Goal: Information Seeking & Learning: Learn about a topic

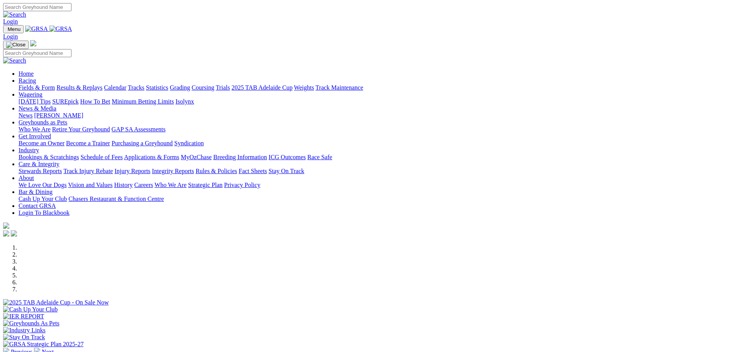
click at [102, 84] on link "Results & Replays" at bounding box center [79, 87] width 46 height 7
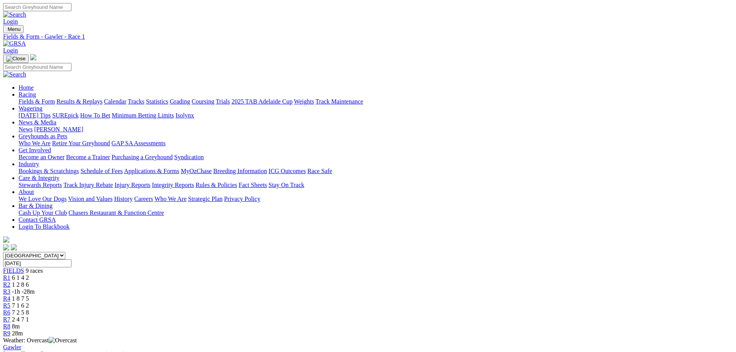
click at [29, 281] on span "1 2 8 6" at bounding box center [20, 284] width 17 height 7
click at [10, 274] on span "R1" at bounding box center [6, 277] width 7 height 7
click at [10, 288] on span "R3" at bounding box center [6, 291] width 7 height 7
click at [354, 295] on div "R4 1 8 7 5" at bounding box center [368, 298] width 730 height 7
click at [403, 302] on div "R5 7 1 6 2" at bounding box center [368, 305] width 730 height 7
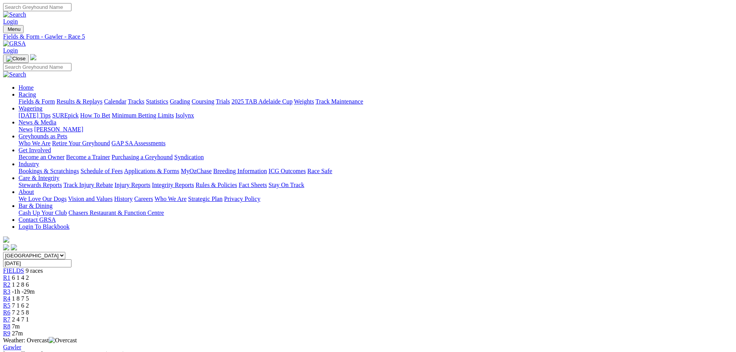
click at [10, 309] on span "R6" at bounding box center [6, 312] width 7 height 7
click at [498, 316] on div "R7 2 4 7 1" at bounding box center [368, 319] width 730 height 7
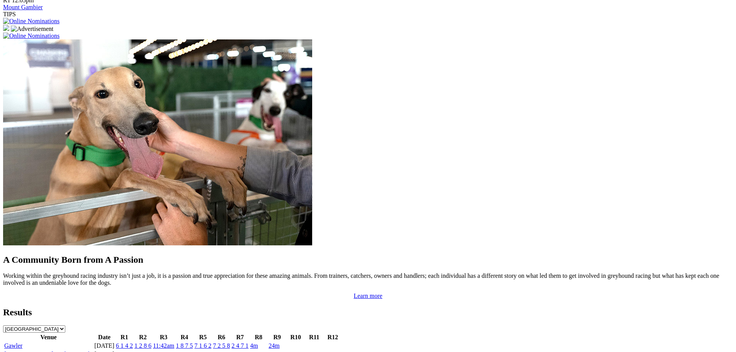
scroll to position [580, 0]
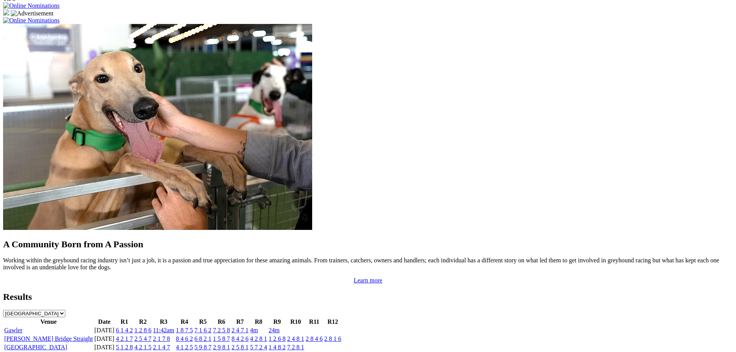
click at [133, 327] on link "6 1 4 2" at bounding box center [124, 330] width 17 height 7
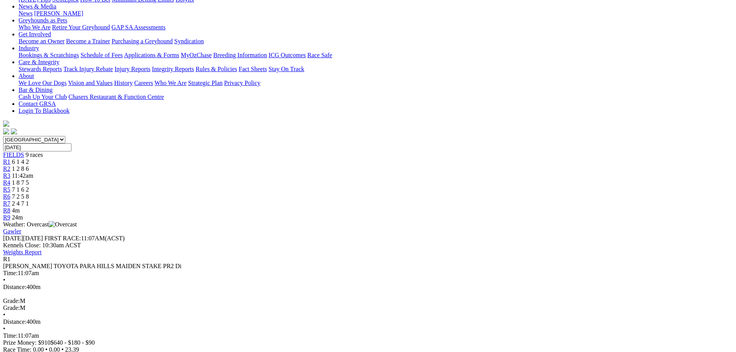
scroll to position [77, 0]
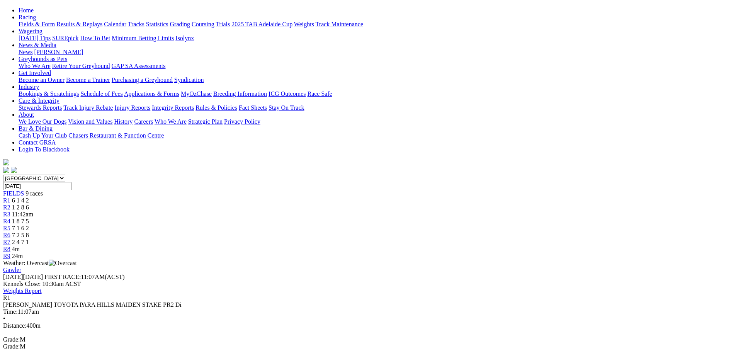
click at [10, 204] on link "R2" at bounding box center [6, 207] width 7 height 7
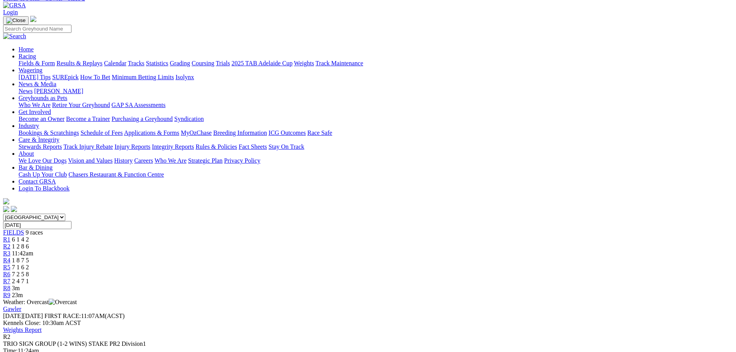
scroll to position [77, 0]
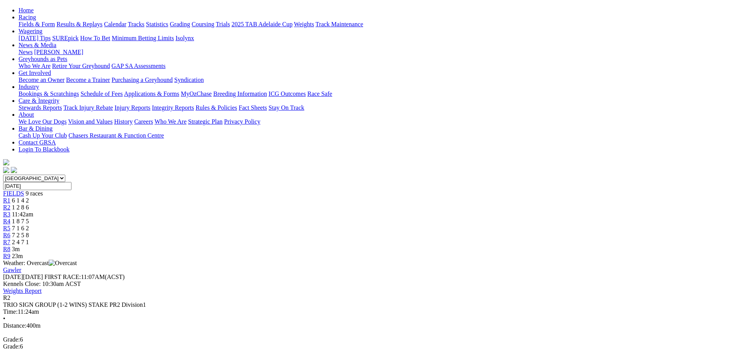
click at [304, 211] on div "R3 11:42am" at bounding box center [368, 214] width 730 height 7
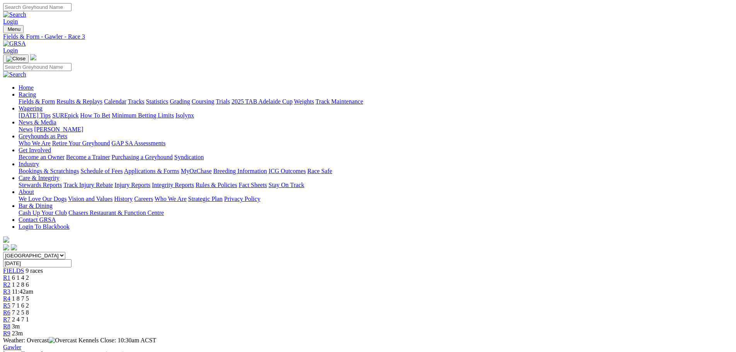
click at [10, 295] on span "R4" at bounding box center [6, 298] width 7 height 7
click at [10, 302] on span "R5" at bounding box center [6, 305] width 7 height 7
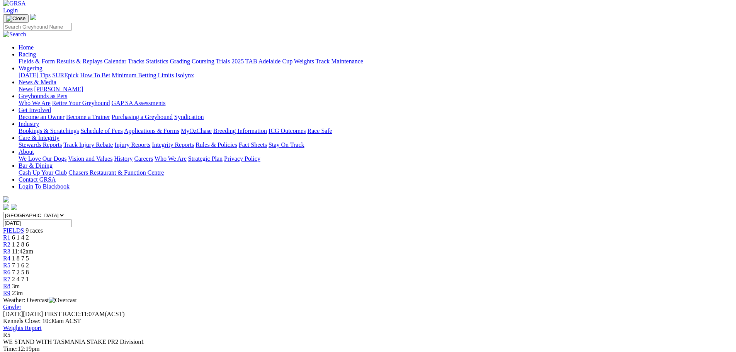
scroll to position [39, 0]
click at [10, 270] on span "R6" at bounding box center [6, 273] width 7 height 7
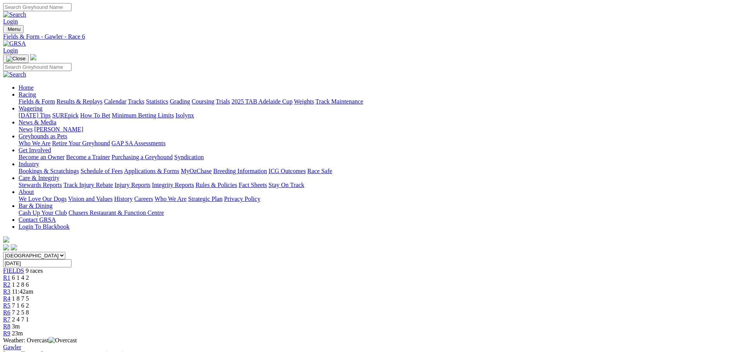
click at [10, 316] on span "R7" at bounding box center [6, 319] width 7 height 7
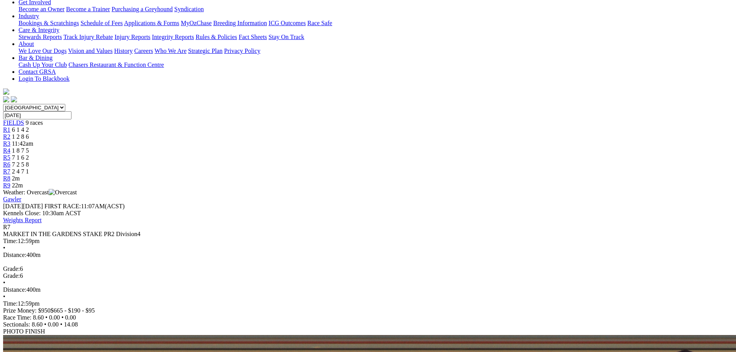
scroll to position [155, 0]
